Goal: Navigation & Orientation: Go to known website

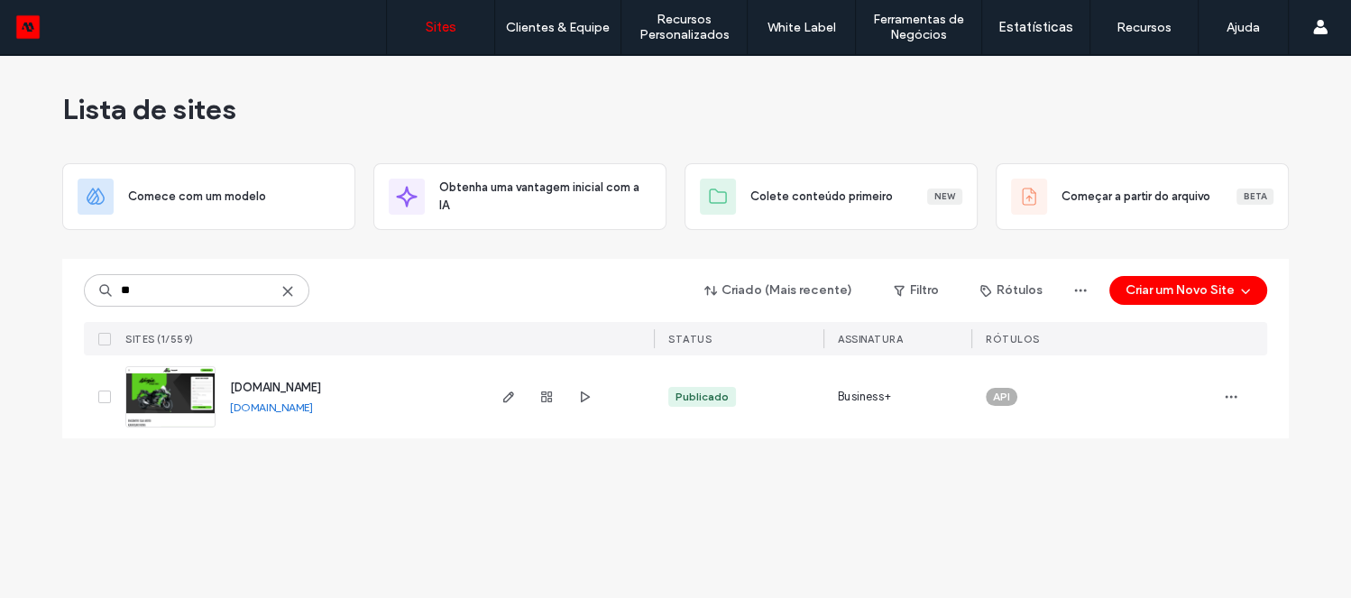
type input "**"
click at [304, 405] on link "kawasaki2k.motorleads.co" at bounding box center [271, 408] width 83 height 14
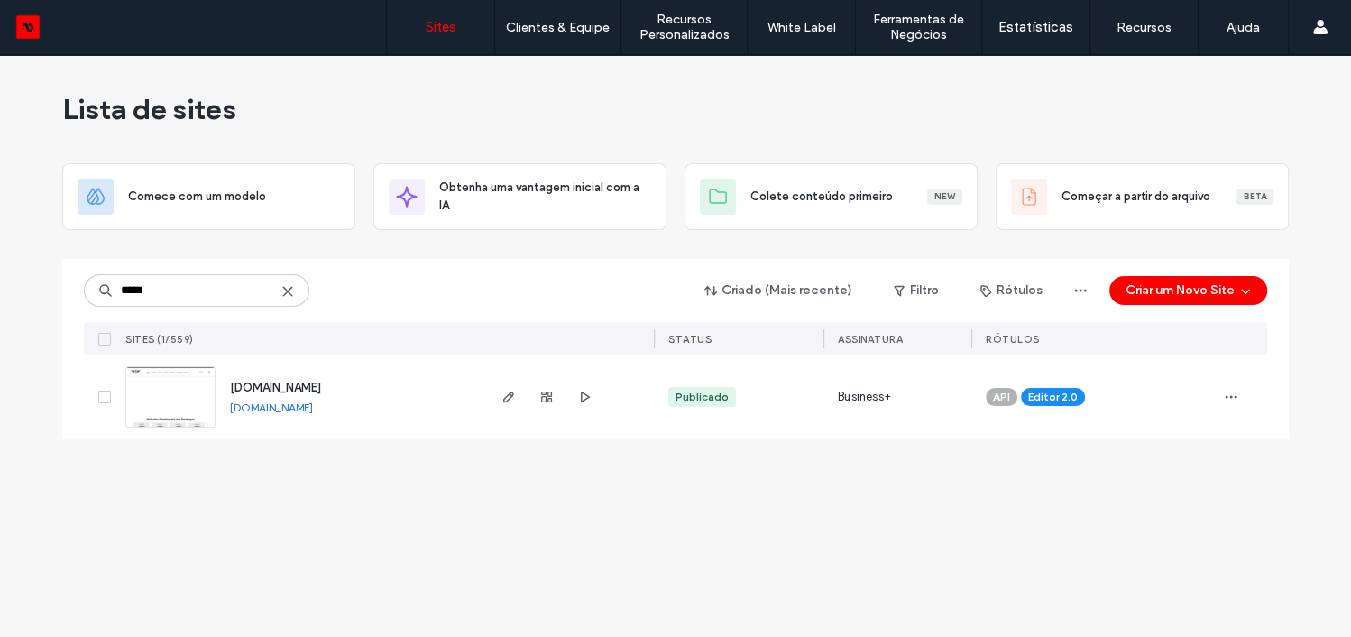
type input "*****"
click at [289, 410] on link "[DOMAIN_NAME]" at bounding box center [271, 408] width 83 height 14
